Goal: Navigation & Orientation: Find specific page/section

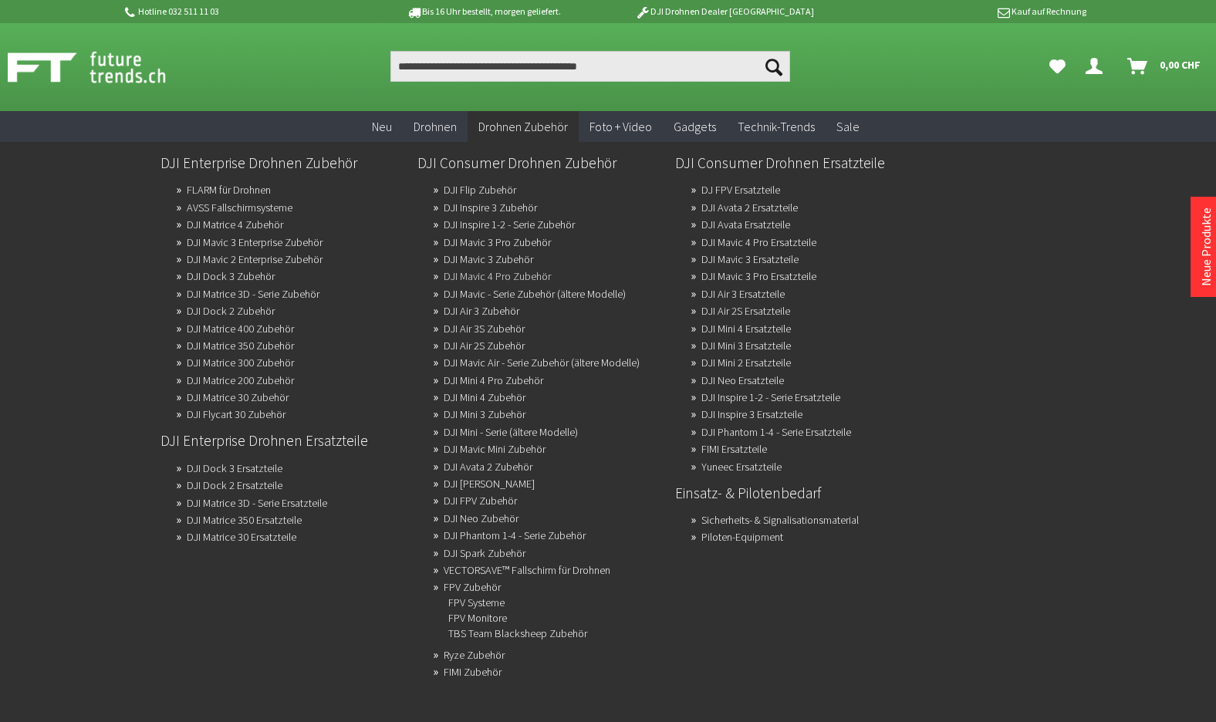
click at [478, 276] on link "DJI Mavic 4 Pro Zubehör" at bounding box center [497, 276] width 107 height 22
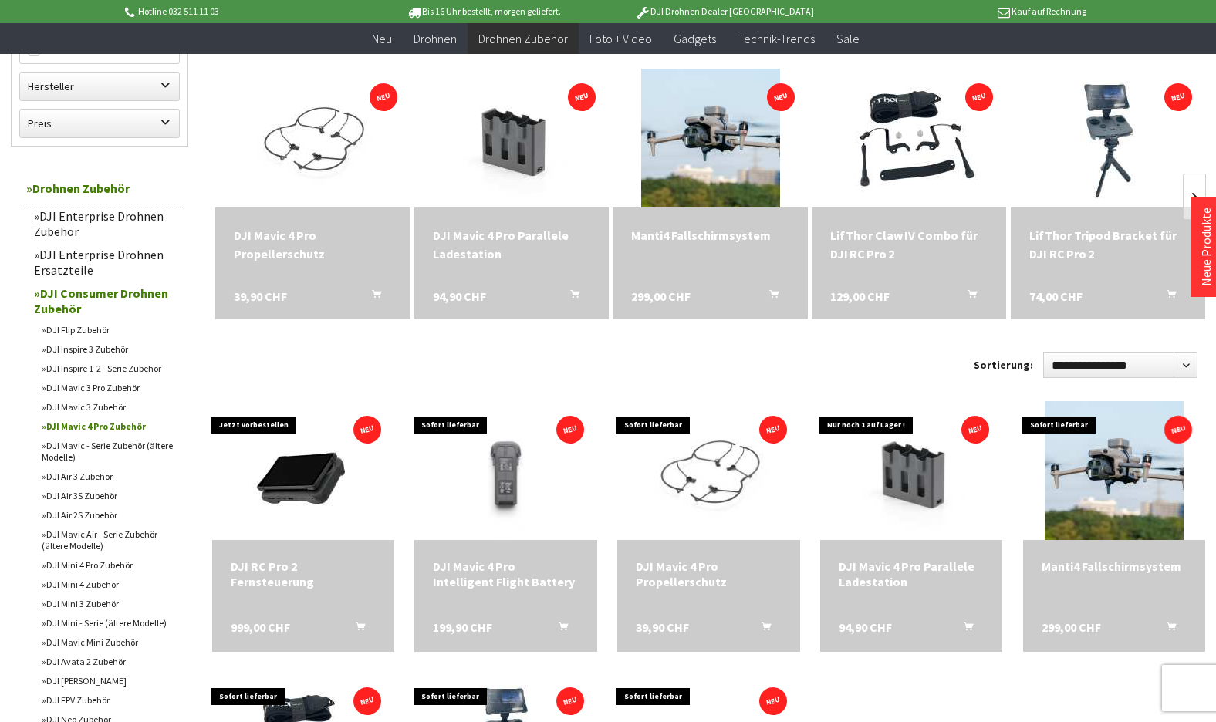
scroll to position [34, 0]
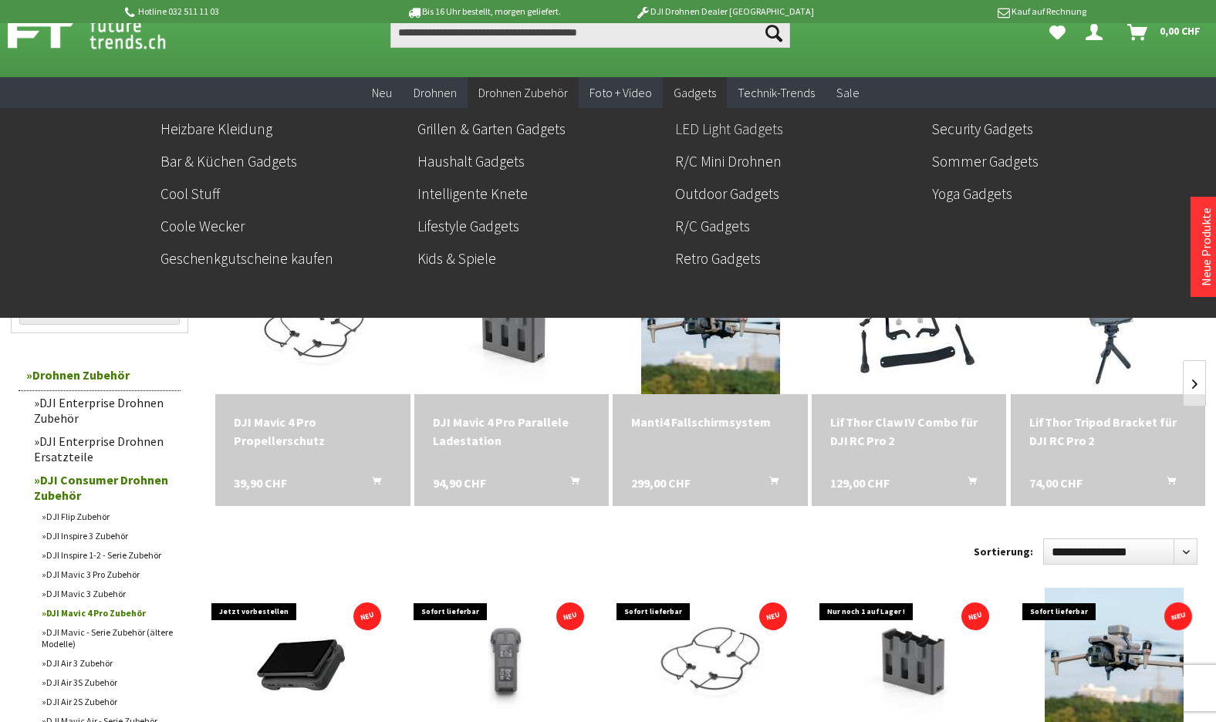
click at [721, 130] on link "LED Light Gadgets" at bounding box center [797, 129] width 245 height 26
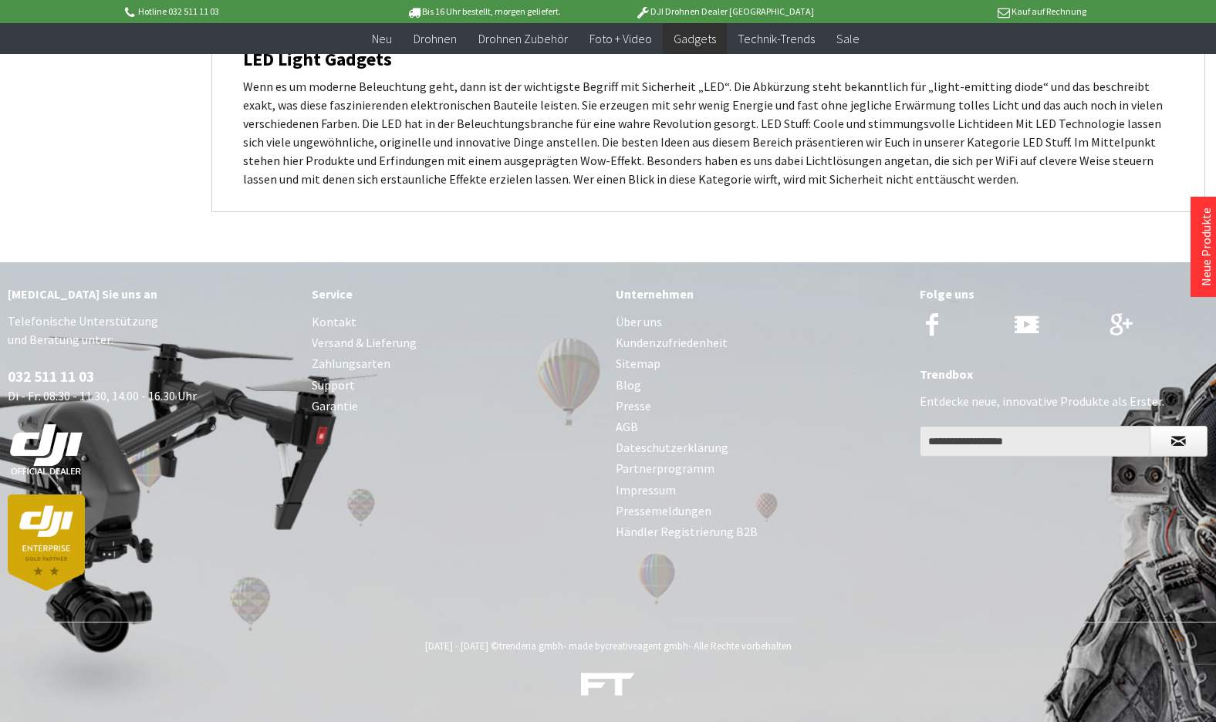
scroll to position [414, 0]
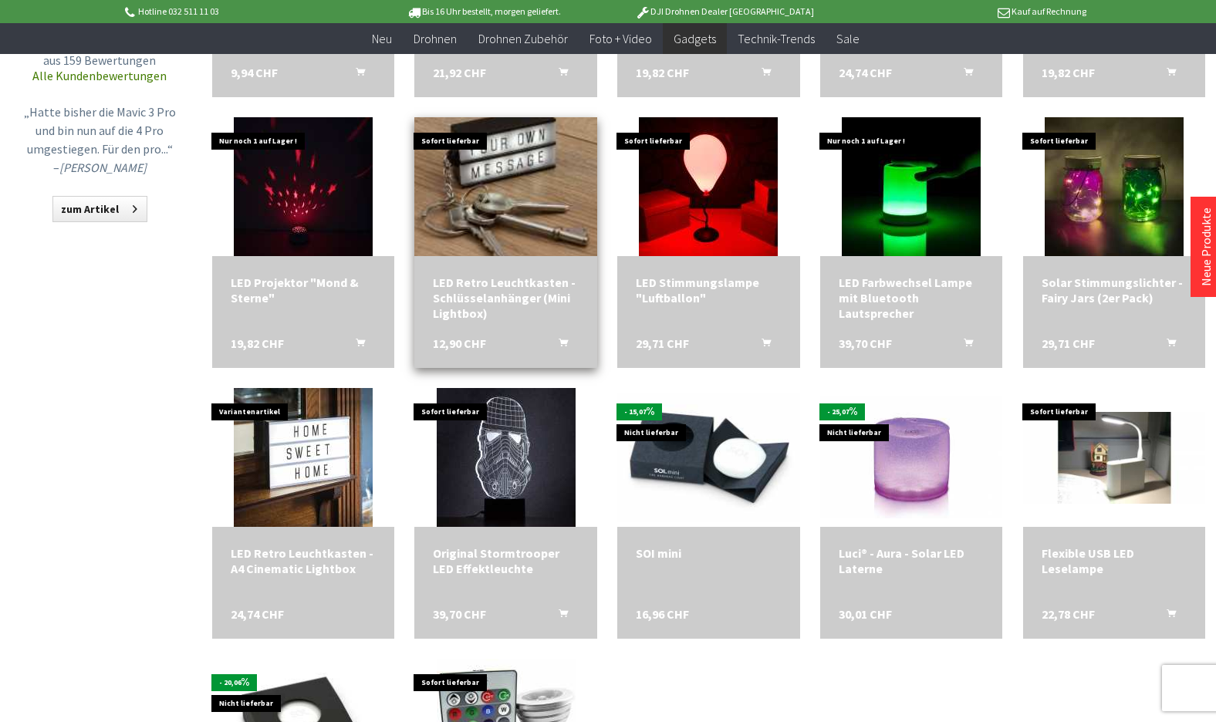
scroll to position [50, 0]
